Goal: Task Accomplishment & Management: Complete application form

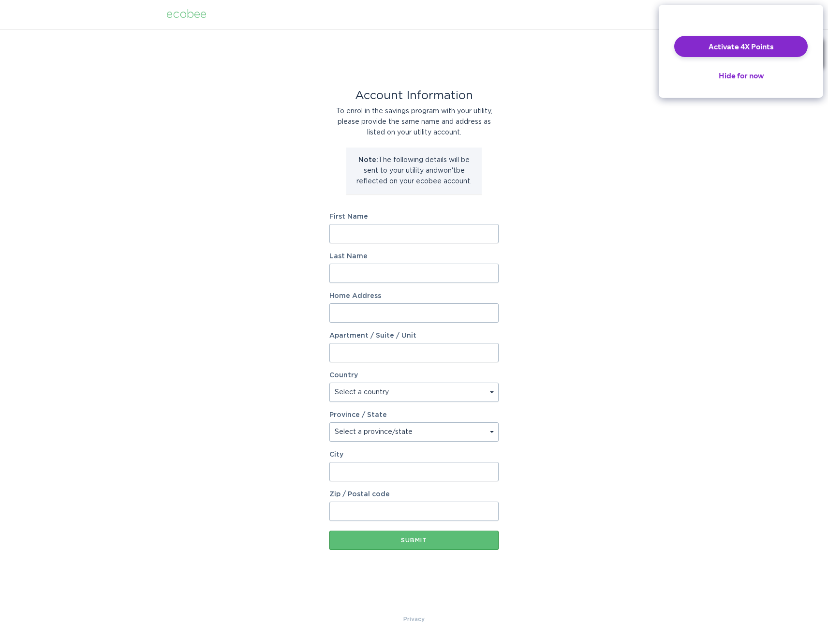
click at [343, 229] on input "First Name" at bounding box center [413, 233] width 169 height 19
type input "Timothy"
type input "Vaughn"
type input "1023 Valley Rose Way"
click at [351, 390] on select "Select a country Canada USA" at bounding box center [413, 391] width 169 height 19
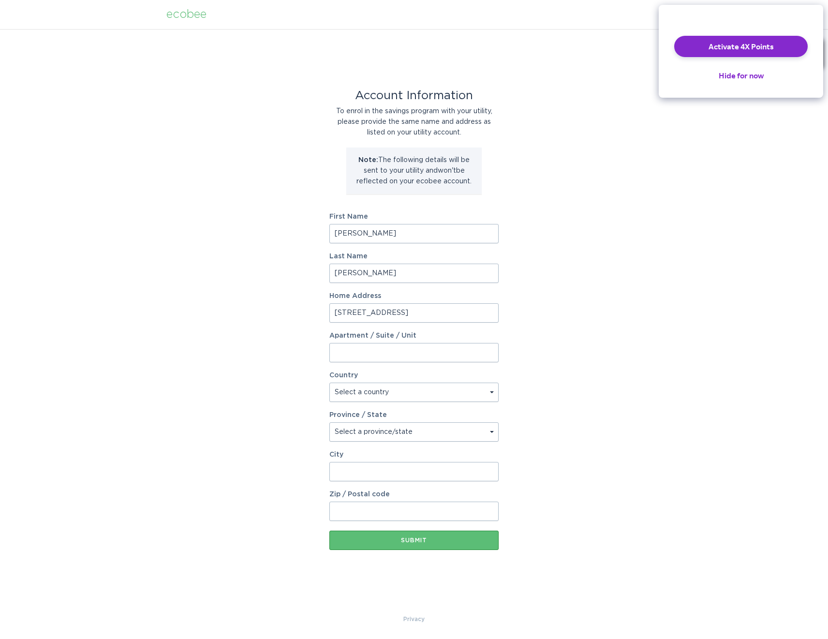
select select "US"
click at [329, 382] on select "Select a country Canada USA" at bounding box center [413, 391] width 169 height 19
click at [351, 433] on select "Select a province/state Alabama Alaska American Samoa Arizona Arkansas Californ…" at bounding box center [413, 431] width 169 height 19
select select "NC"
click at [329, 422] on select "Select a province/state Alabama Alaska American Samoa Arizona Arkansas Californ…" at bounding box center [413, 431] width 169 height 19
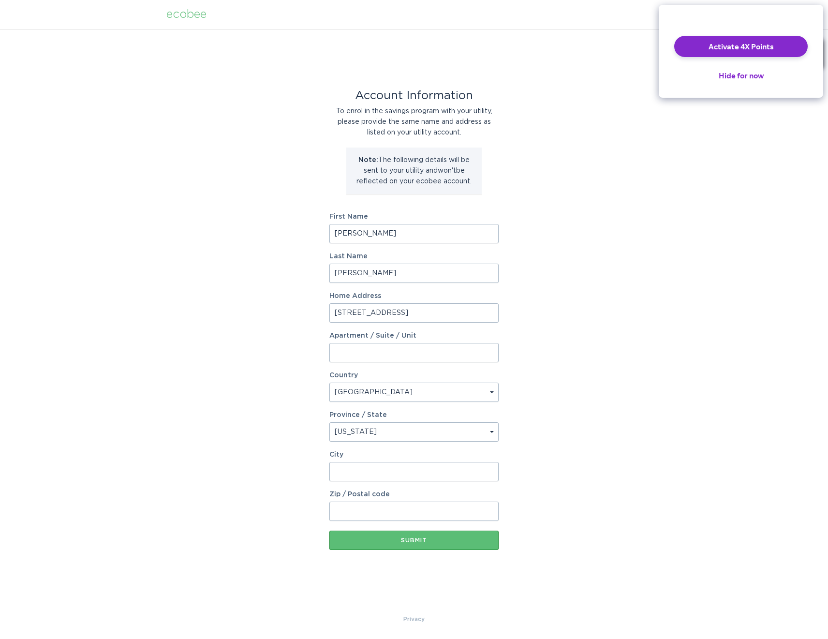
click at [338, 470] on input "City" at bounding box center [413, 471] width 169 height 19
type input "27712"
drag, startPoint x: 356, startPoint y: 474, endPoint x: 307, endPoint y: 471, distance: 49.4
click at [309, 471] on div "Account Information To enrol in the savings program with your utility, please p…" at bounding box center [414, 321] width 828 height 585
type input "Durham"
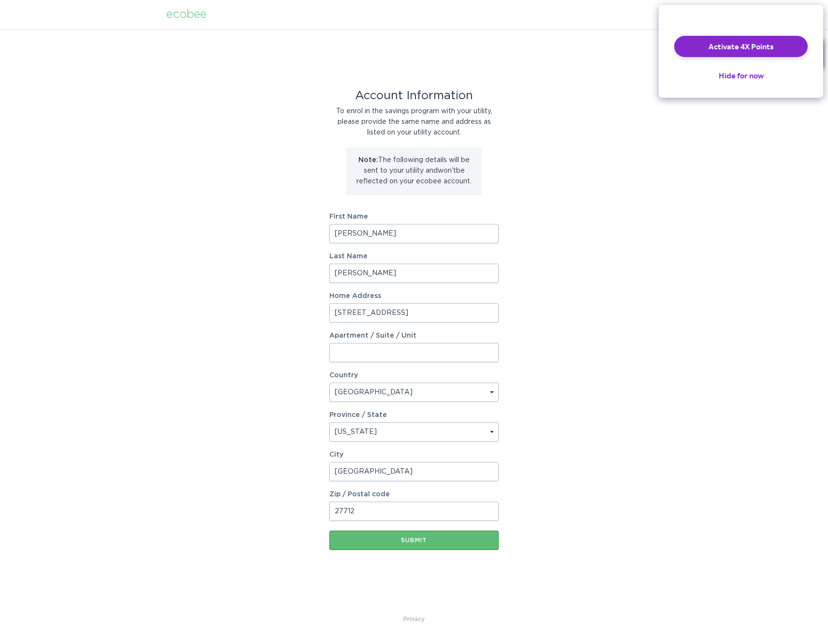
type input "27712"
click at [415, 540] on div "Submit" at bounding box center [414, 540] width 160 height 6
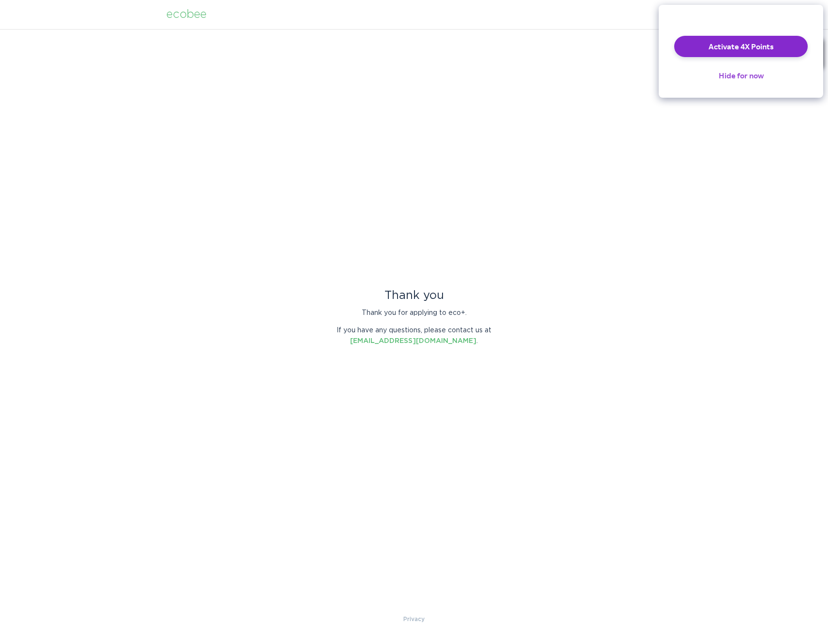
click at [732, 83] on button "Hide for now" at bounding box center [741, 75] width 60 height 21
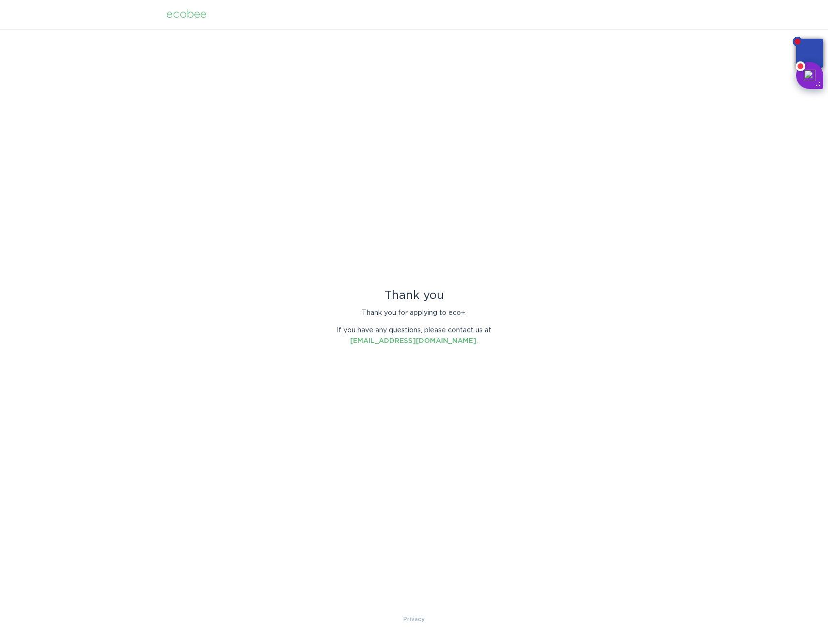
click at [636, 93] on div "Thank you Thank you for applying to eco+. If you have any questions, please con…" at bounding box center [414, 321] width 828 height 585
